Goal: Task Accomplishment & Management: Complete application form

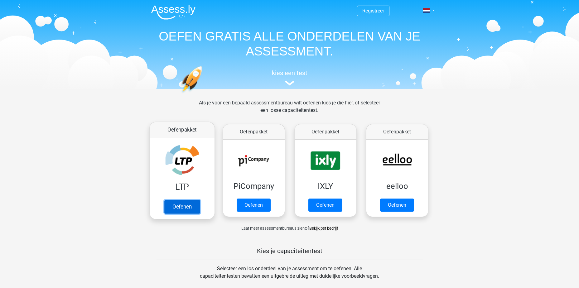
click at [192, 200] on link "Oefenen" at bounding box center [182, 207] width 36 height 14
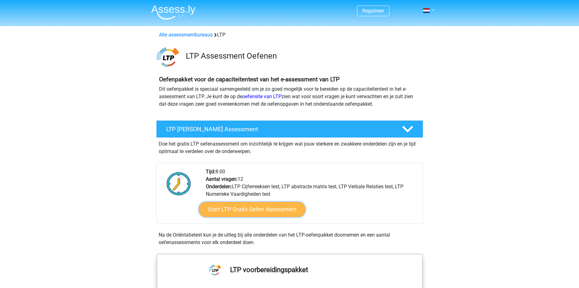
click at [244, 212] on link "Start LTP Gratis Oefen Assessment" at bounding box center [252, 209] width 107 height 15
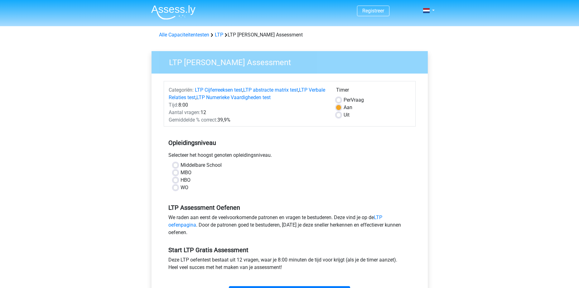
click at [181, 172] on label "MBO" at bounding box center [186, 172] width 11 height 7
click at [177, 172] on input "MBO" at bounding box center [175, 172] width 5 height 6
radio input "true"
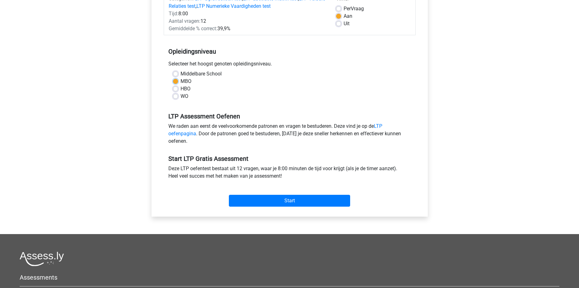
scroll to position [94, 0]
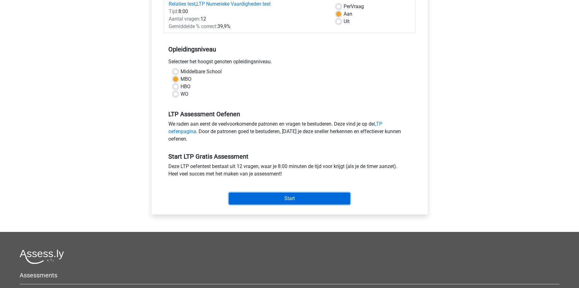
click at [282, 195] on input "Start" at bounding box center [289, 199] width 121 height 12
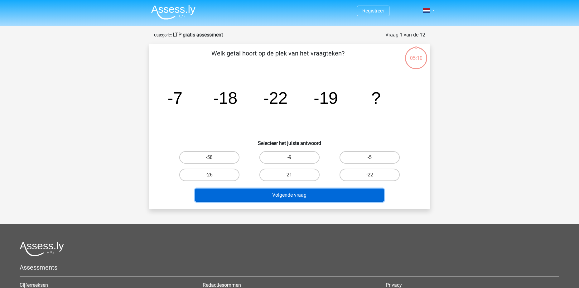
click at [282, 193] on button "Volgende vraag" at bounding box center [289, 195] width 189 height 13
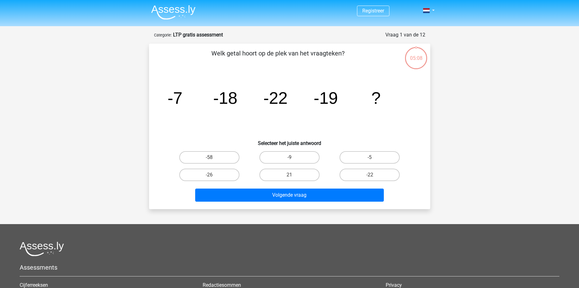
click at [154, 129] on div "Welk getal hoort op de plek van het vraagteken? image/svg+xml -7 -18 -22 -19 ? …" at bounding box center [290, 127] width 276 height 156
click at [287, 159] on label "-9" at bounding box center [290, 157] width 60 height 12
click at [289, 159] on input "-9" at bounding box center [291, 160] width 4 height 4
radio input "true"
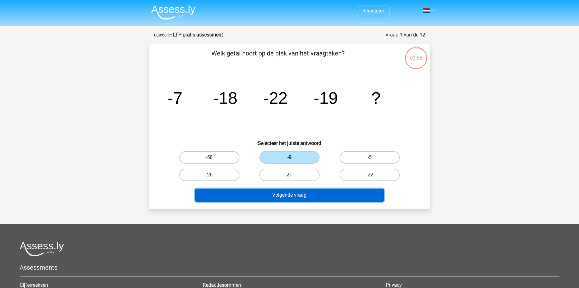
click at [307, 189] on button "Volgende vraag" at bounding box center [289, 195] width 189 height 13
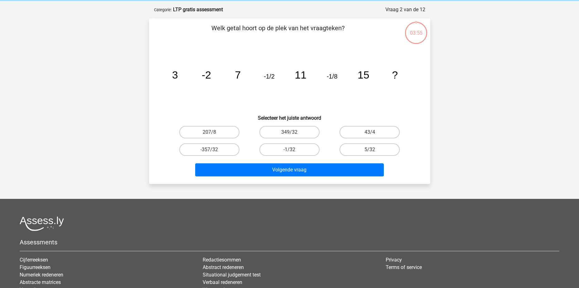
scroll to position [31, 0]
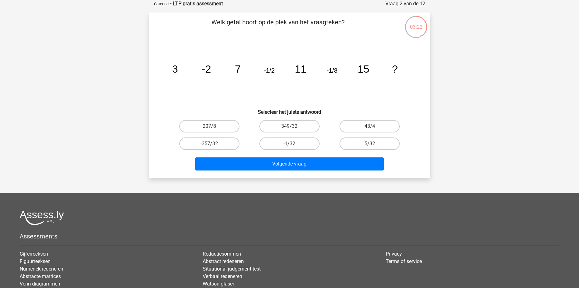
click at [294, 143] on label "-1/32" at bounding box center [290, 144] width 60 height 12
click at [294, 144] on input "-1/32" at bounding box center [291, 146] width 4 height 4
radio input "true"
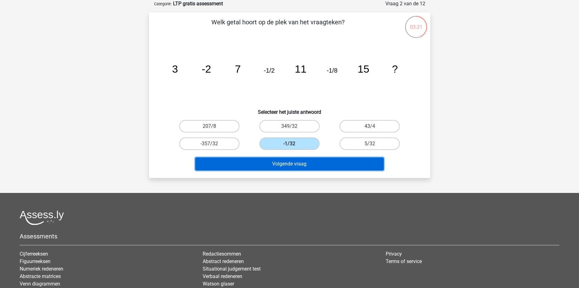
click at [301, 165] on button "Volgende vraag" at bounding box center [289, 164] width 189 height 13
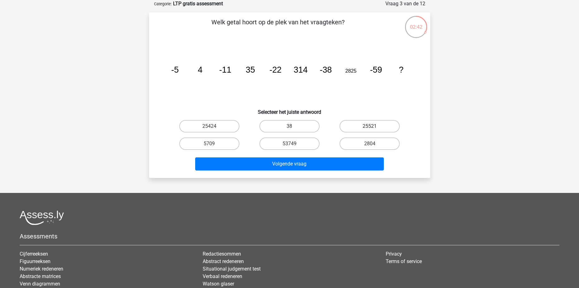
click at [358, 124] on label "25521" at bounding box center [370, 126] width 60 height 12
click at [370, 126] on input "25521" at bounding box center [372, 128] width 4 height 4
radio input "true"
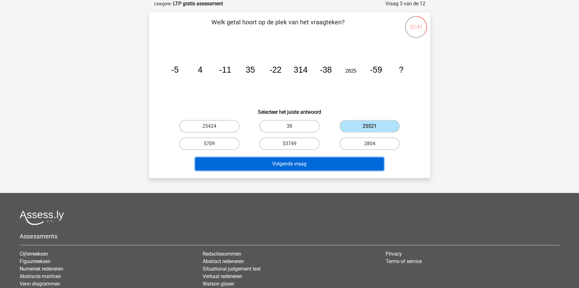
click at [294, 165] on button "Volgende vraag" at bounding box center [289, 164] width 189 height 13
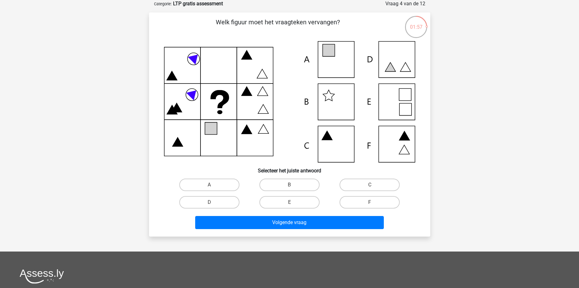
click at [339, 55] on icon at bounding box center [289, 101] width 251 height 121
click at [209, 182] on label "A" at bounding box center [209, 185] width 60 height 12
click at [209, 185] on input "A" at bounding box center [211, 187] width 4 height 4
radio input "true"
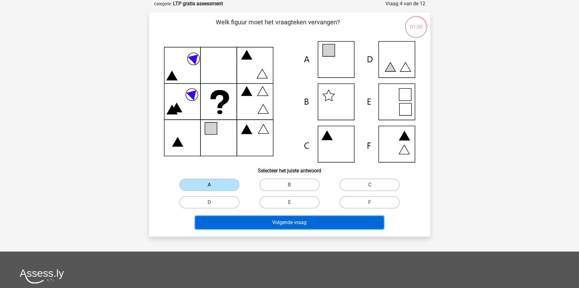
click at [288, 222] on button "Volgende vraag" at bounding box center [289, 222] width 189 height 13
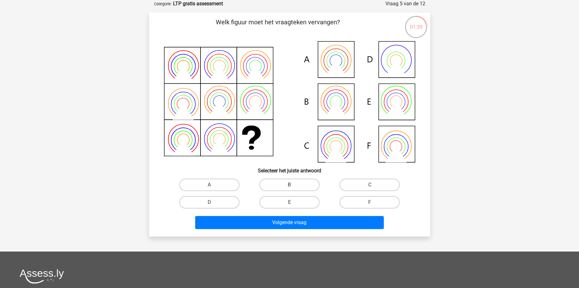
drag, startPoint x: 299, startPoint y: 178, endPoint x: 302, endPoint y: 179, distance: 3.5
click at [299, 178] on div "B" at bounding box center [290, 184] width 80 height 17
drag, startPoint x: 299, startPoint y: 183, endPoint x: 302, endPoint y: 196, distance: 12.4
click at [299, 183] on label "B" at bounding box center [290, 185] width 60 height 12
click at [294, 185] on input "B" at bounding box center [291, 187] width 4 height 4
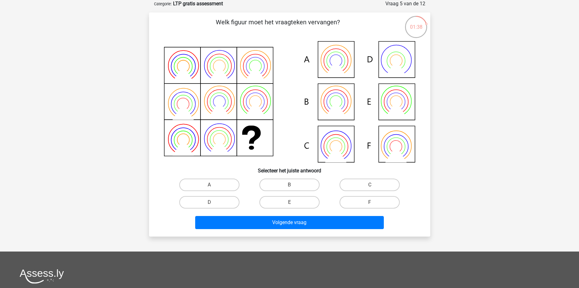
radio input "true"
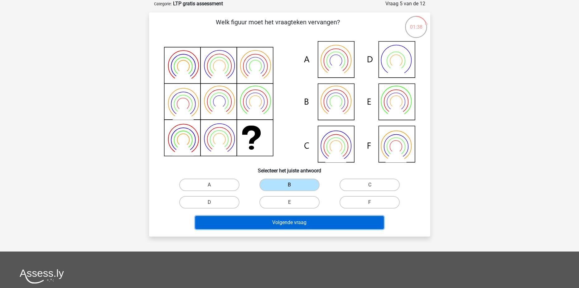
click at [299, 217] on button "Volgende vraag" at bounding box center [289, 222] width 189 height 13
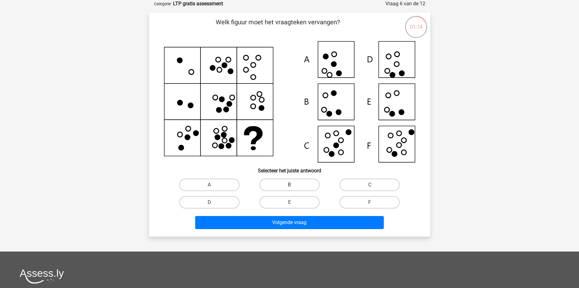
click at [297, 185] on label "B" at bounding box center [290, 185] width 60 height 12
click at [294, 185] on input "B" at bounding box center [291, 187] width 4 height 4
radio input "true"
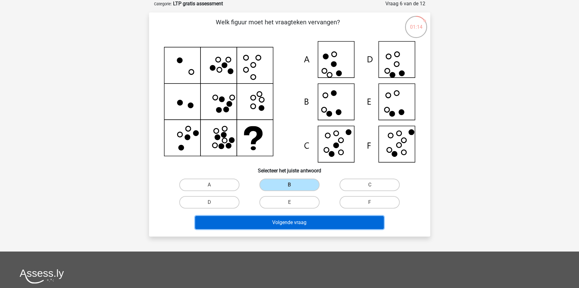
click at [291, 221] on button "Volgende vraag" at bounding box center [289, 222] width 189 height 13
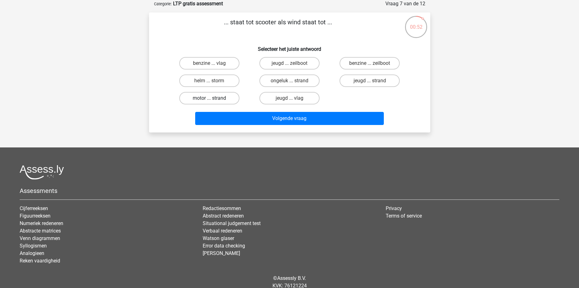
click at [228, 97] on label "motor ... strand" at bounding box center [209, 98] width 60 height 12
click at [213, 98] on input "motor ... strand" at bounding box center [211, 100] width 4 height 4
radio input "true"
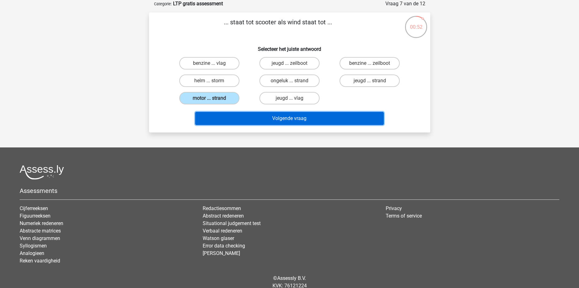
click at [290, 118] on button "Volgende vraag" at bounding box center [289, 118] width 189 height 13
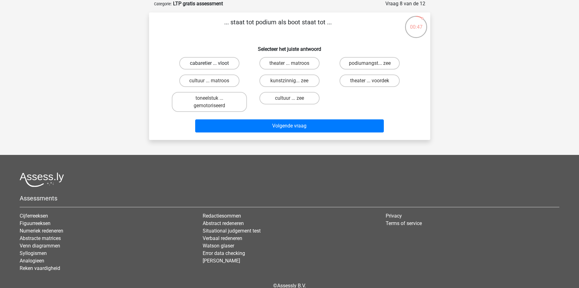
click at [212, 62] on label "cabaretier ... vloot" at bounding box center [209, 63] width 60 height 12
click at [212, 63] on input "cabaretier ... vloot" at bounding box center [211, 65] width 4 height 4
radio input "true"
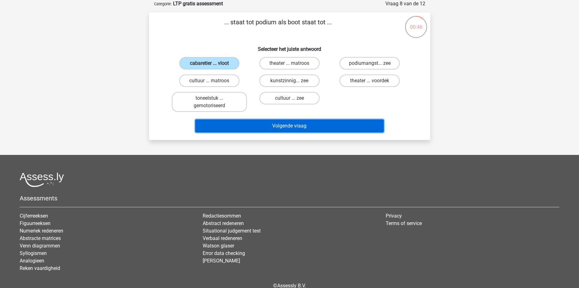
click at [276, 125] on button "Volgende vraag" at bounding box center [289, 125] width 189 height 13
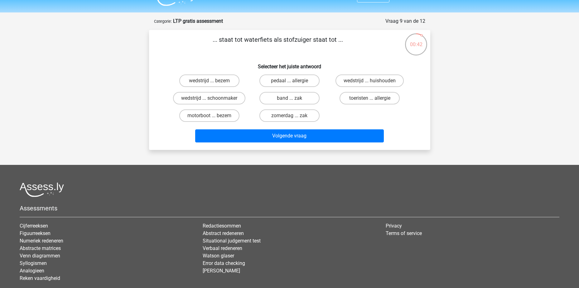
scroll to position [0, 0]
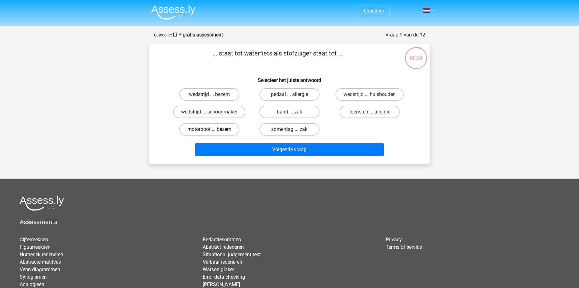
click at [231, 127] on label "motorboot ... bezem" at bounding box center [209, 129] width 60 height 12
click at [213, 129] on input "motorboot ... bezem" at bounding box center [211, 131] width 4 height 4
radio input "true"
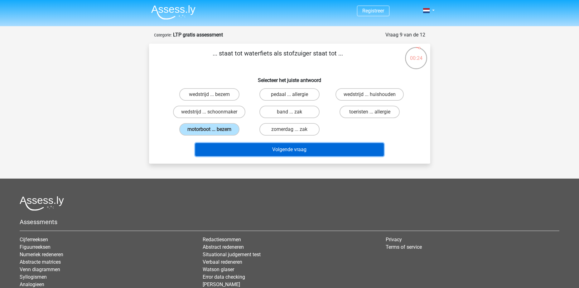
click at [288, 148] on button "Volgende vraag" at bounding box center [289, 149] width 189 height 13
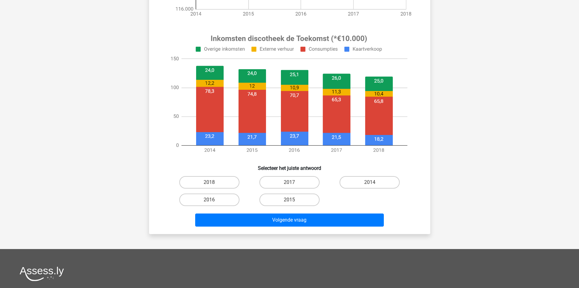
scroll to position [125, 0]
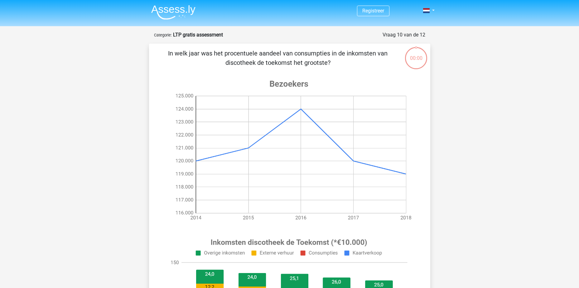
scroll to position [125, 0]
